Goal: Task Accomplishment & Management: Manage account settings

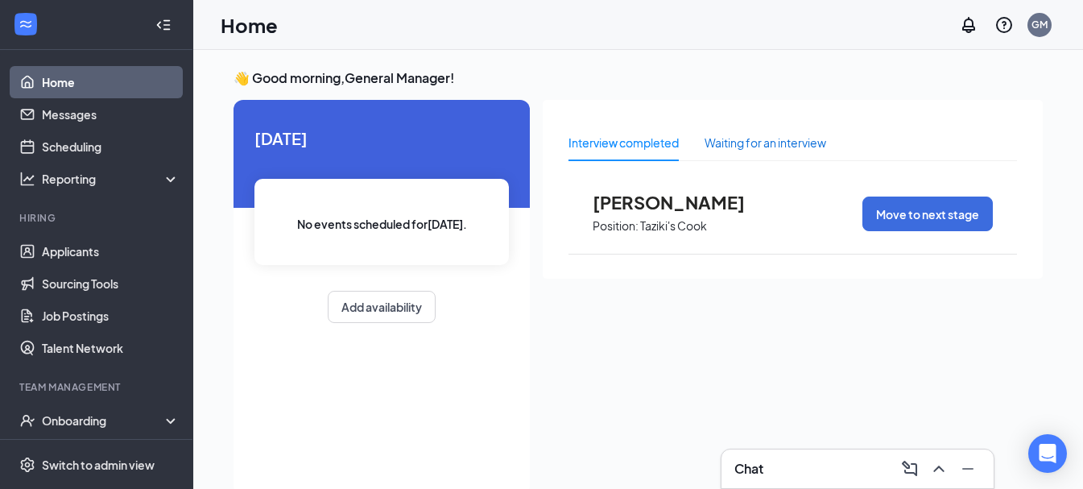
click at [789, 148] on div "Waiting for an interview" at bounding box center [765, 143] width 122 height 18
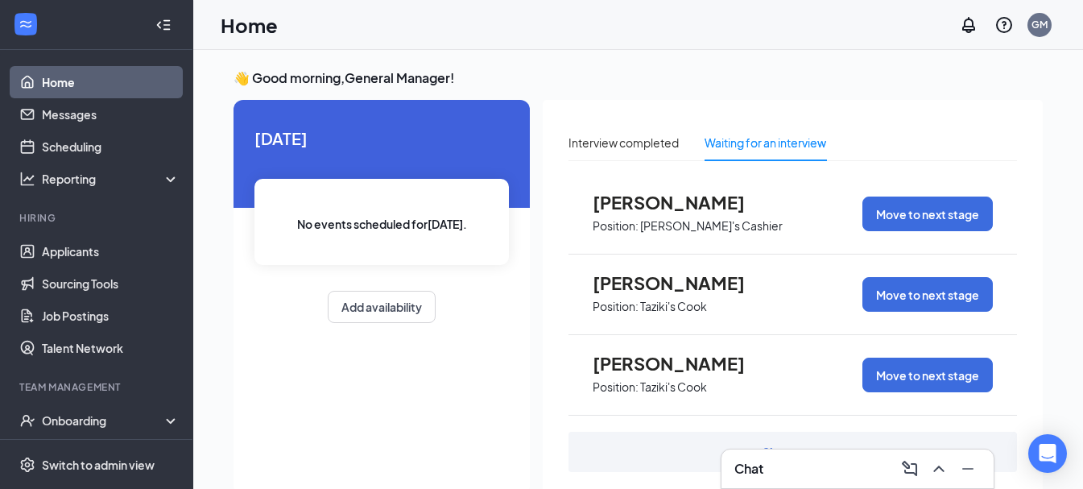
scroll to position [46, 0]
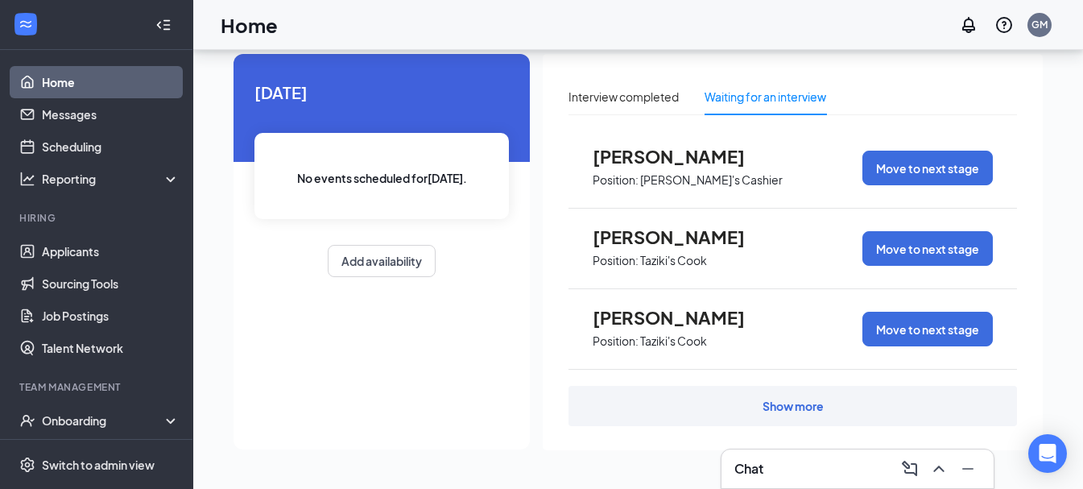
click at [790, 407] on div "Show more" at bounding box center [792, 406] width 61 height 16
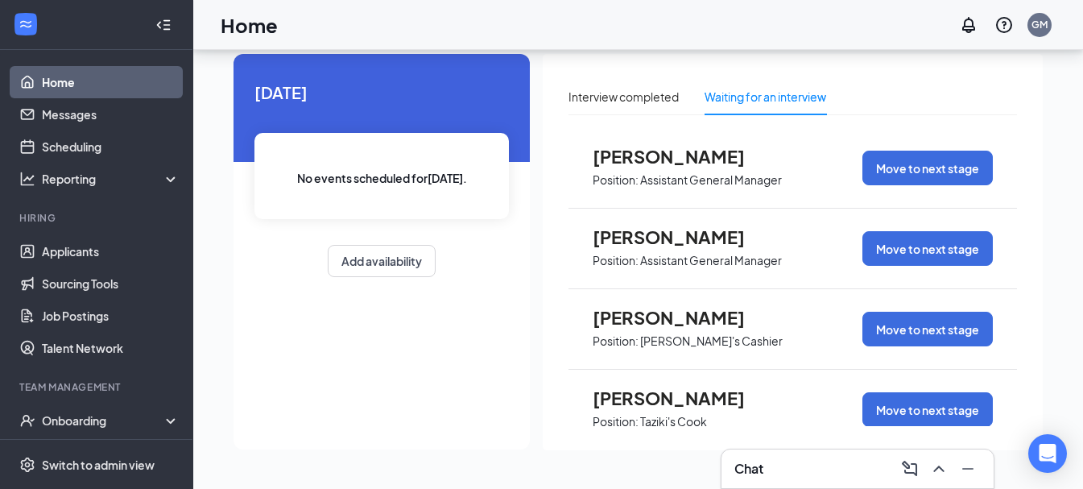
scroll to position [2495, 0]
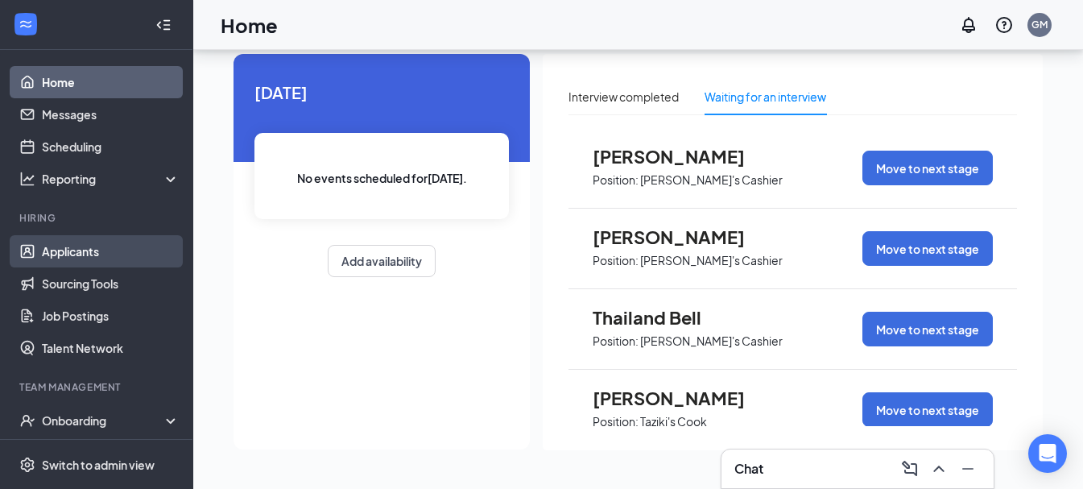
click at [99, 247] on link "Applicants" at bounding box center [111, 251] width 138 height 32
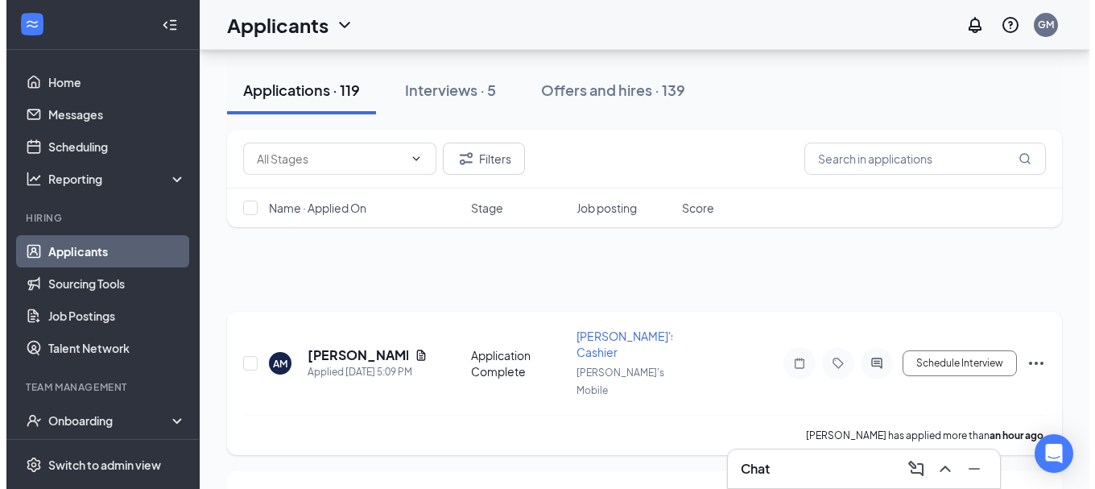
scroll to position [80, 0]
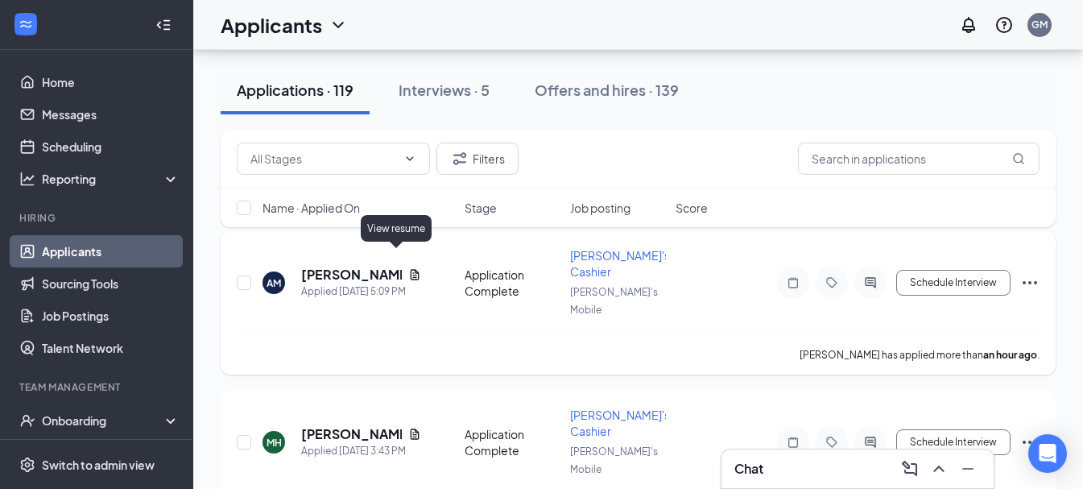
click at [408, 268] on icon "Document" at bounding box center [414, 274] width 13 height 13
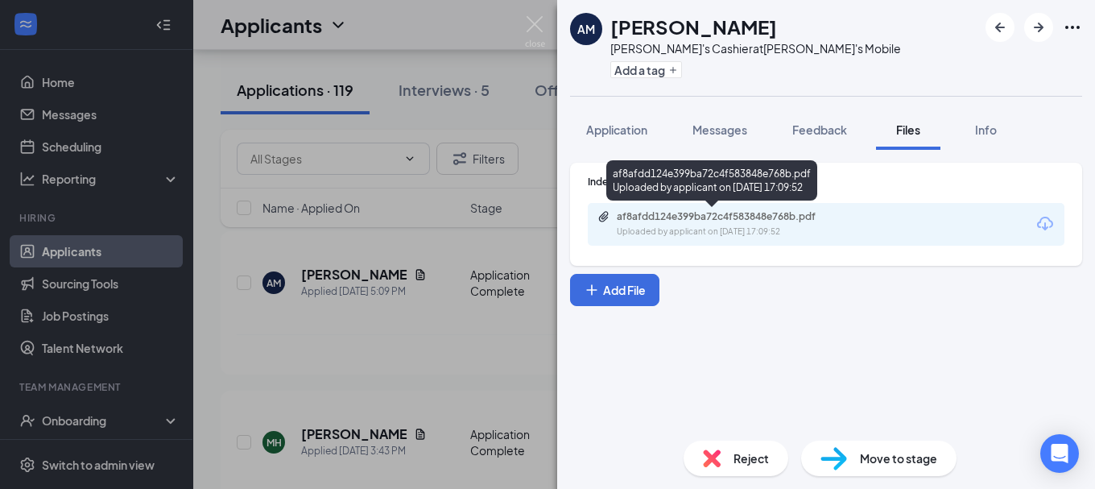
click at [729, 228] on div "Uploaded by applicant on [DATE] 17:09:52" at bounding box center [737, 231] width 241 height 13
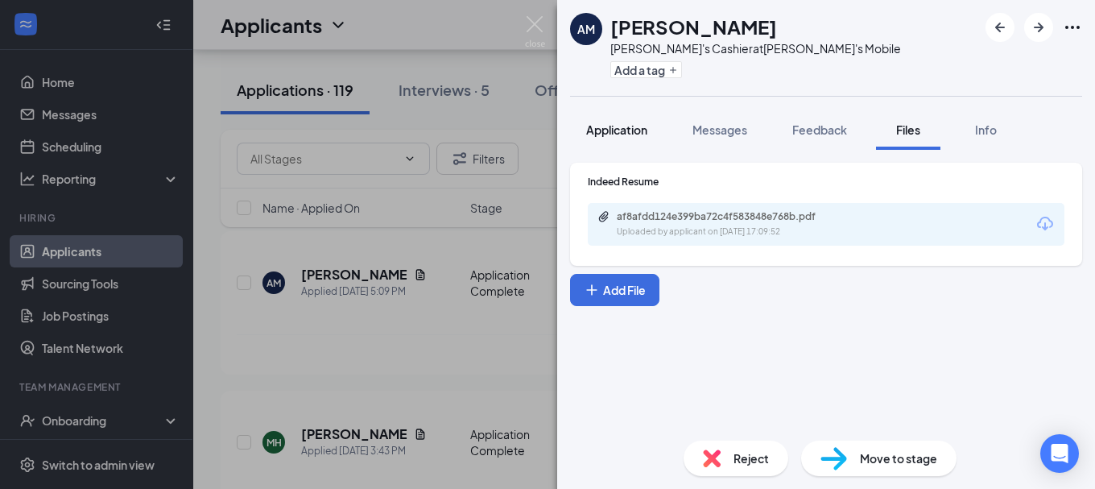
click at [603, 130] on span "Application" at bounding box center [616, 129] width 61 height 14
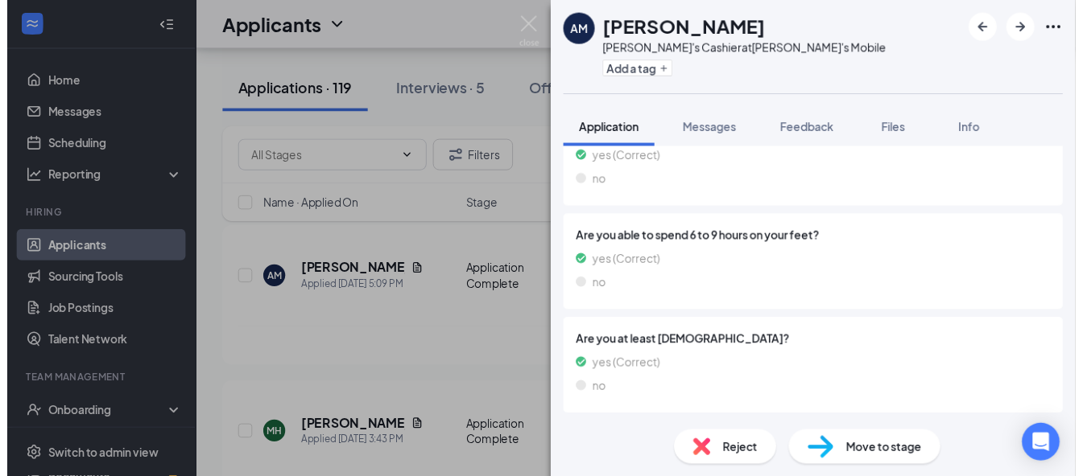
scroll to position [629, 0]
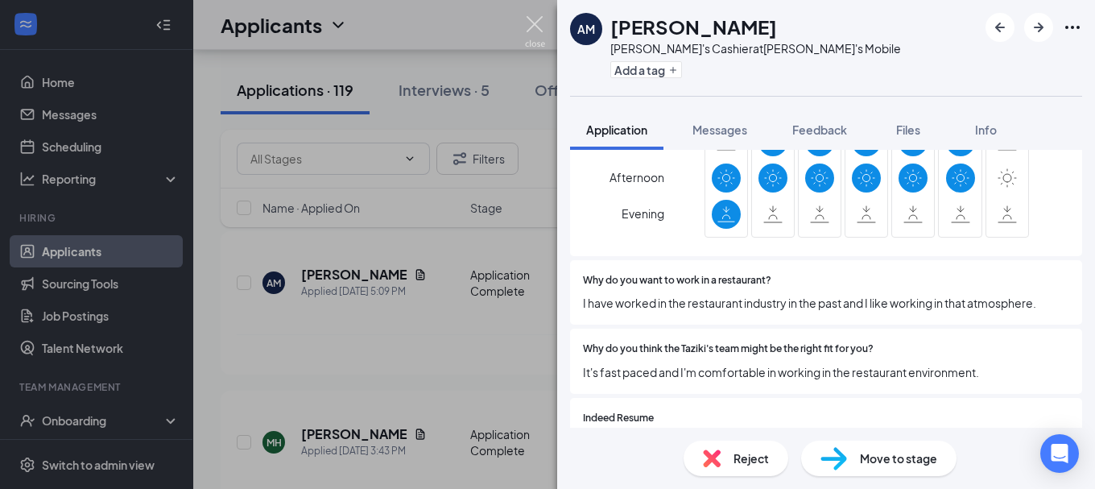
click at [542, 25] on img at bounding box center [535, 31] width 20 height 31
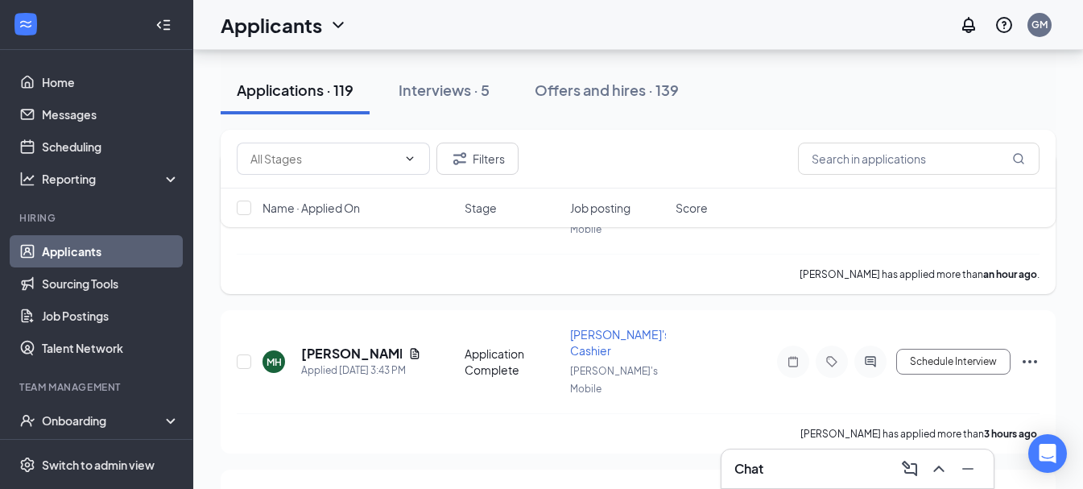
scroll to position [80, 0]
